Goal: Task Accomplishment & Management: Use online tool/utility

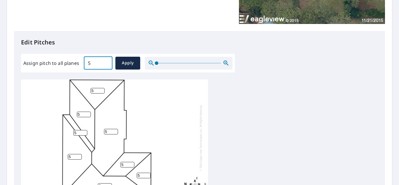
drag, startPoint x: 97, startPoint y: 63, endPoint x: 77, endPoint y: 65, distance: 20.1
click at [78, 64] on div "Assign pitch to all planes 5 ​ Apply" at bounding box center [127, 63] width 209 height 13
type input "4"
click at [125, 64] on span "Apply" at bounding box center [127, 62] width 15 height 7
type input "4"
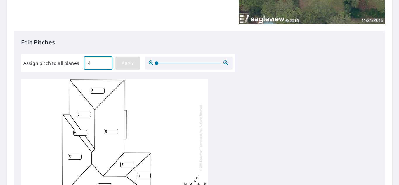
type input "4"
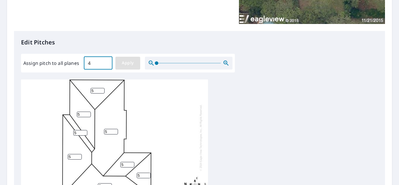
type input "4"
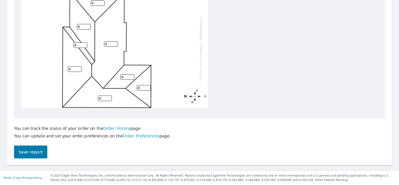
click at [36, 151] on span "Save report" at bounding box center [31, 152] width 24 height 7
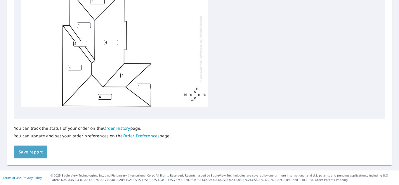
click at [36, 151] on span "Save report" at bounding box center [31, 152] width 24 height 7
click at [42, 152] on span "Save report" at bounding box center [31, 152] width 24 height 7
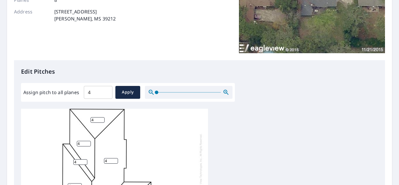
scroll to position [0, 0]
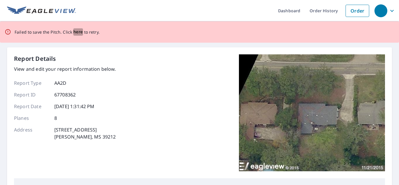
click at [78, 32] on span "here" at bounding box center [78, 31] width 10 height 7
click at [77, 33] on span "here" at bounding box center [78, 31] width 10 height 7
